Goal: Information Seeking & Learning: Learn about a topic

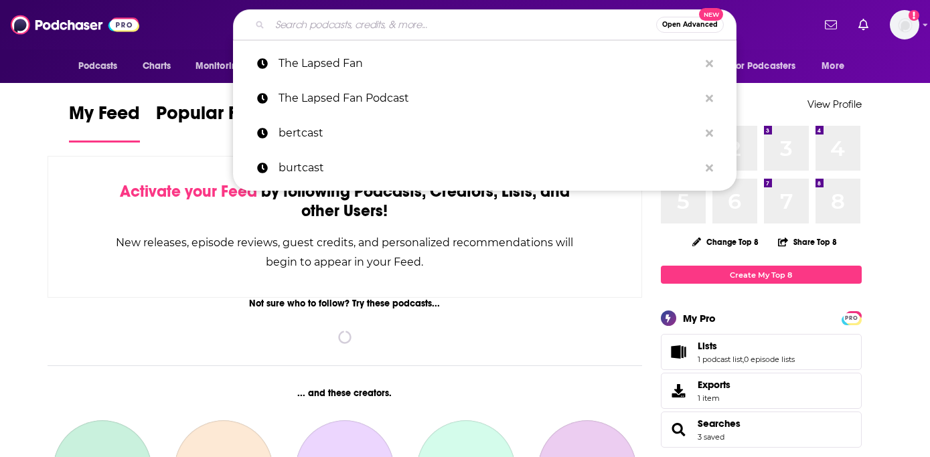
click at [336, 26] on input "Search podcasts, credits, & more..." at bounding box center [463, 24] width 386 height 21
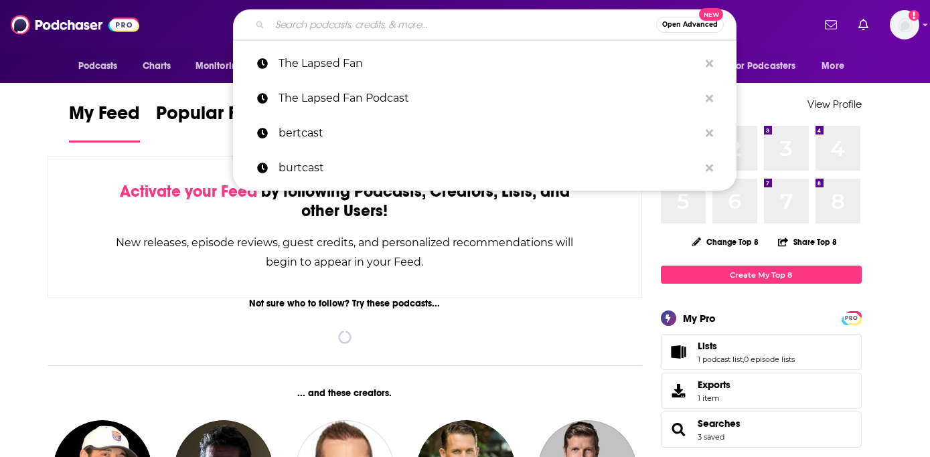
paste input "How I Built This"
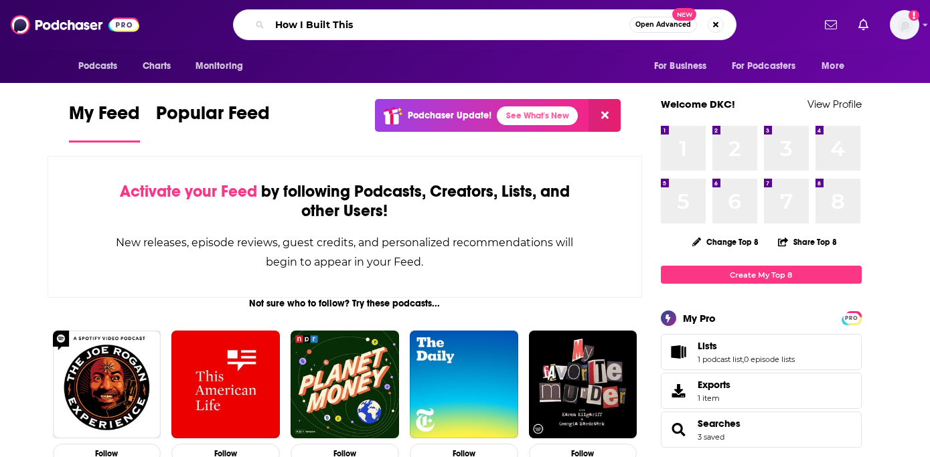
type input "How I Built This"
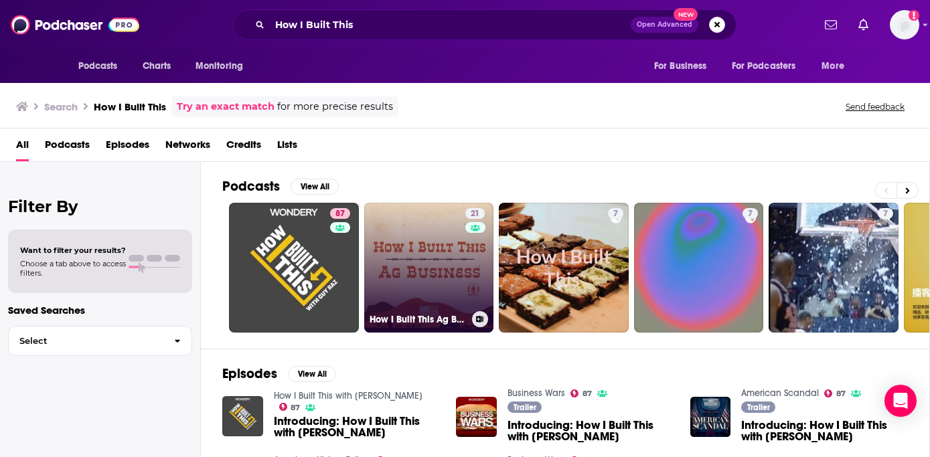
scroll to position [24, 0]
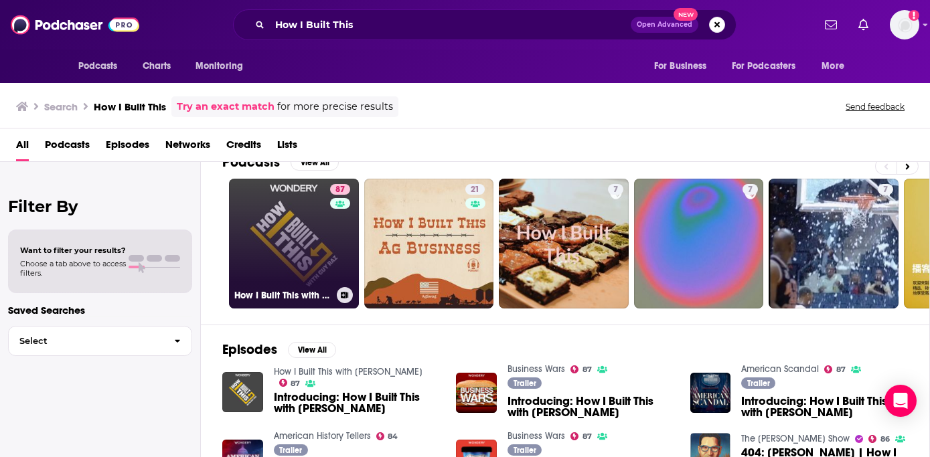
click at [293, 241] on link "87 How I Built This with [PERSON_NAME]" at bounding box center [294, 244] width 130 height 130
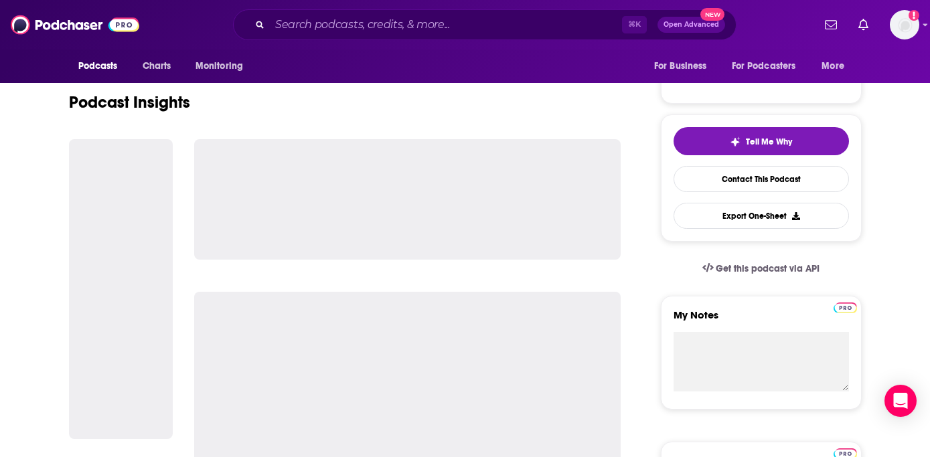
scroll to position [274, 0]
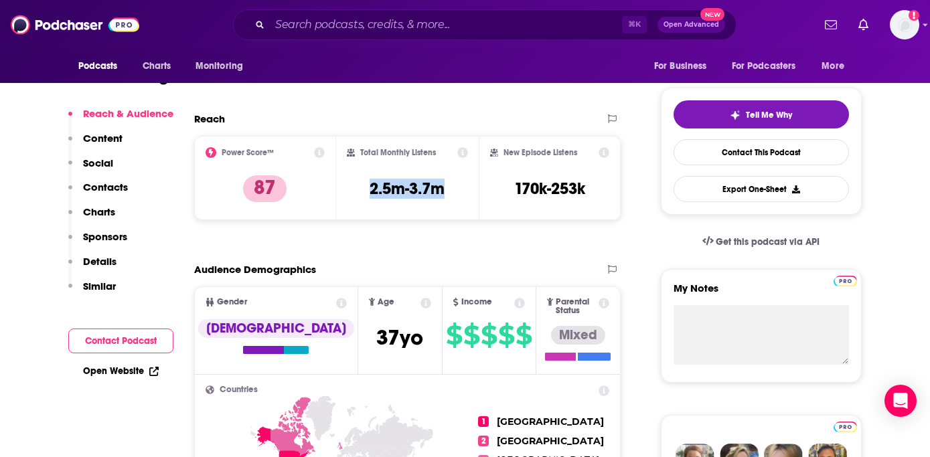
copy h3 "2.5m-3.7m"
drag, startPoint x: 364, startPoint y: 190, endPoint x: 472, endPoint y: 190, distance: 108.4
click at [472, 190] on div "Total Monthly Listens 2.5m-3.7m" at bounding box center [407, 178] width 143 height 84
click at [600, 145] on div "New Episode Listens 170k-253k" at bounding box center [550, 178] width 143 height 84
click at [602, 150] on icon at bounding box center [604, 152] width 11 height 11
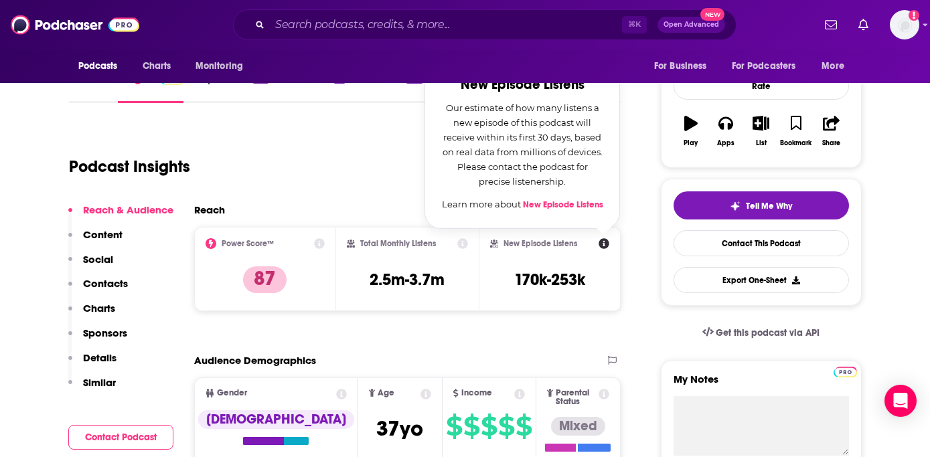
scroll to position [181, 0]
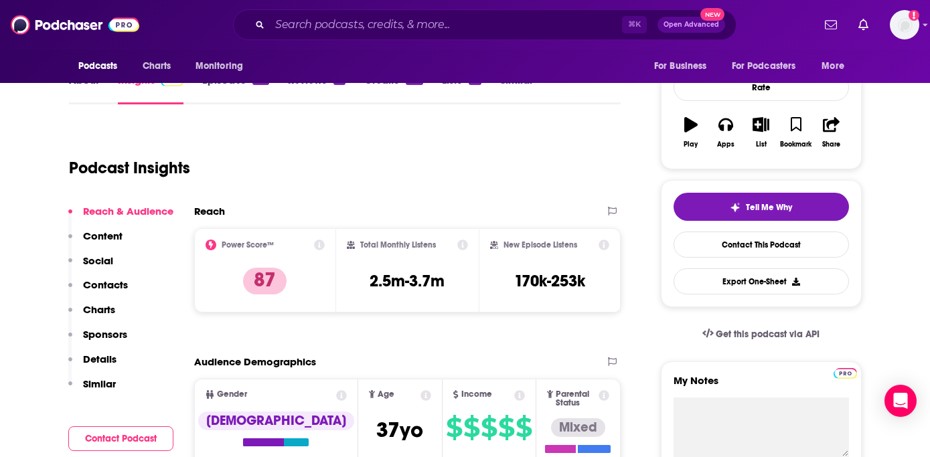
click at [574, 359] on div "Audience Demographics" at bounding box center [394, 361] width 400 height 13
